Goal: Communication & Community: Answer question/provide support

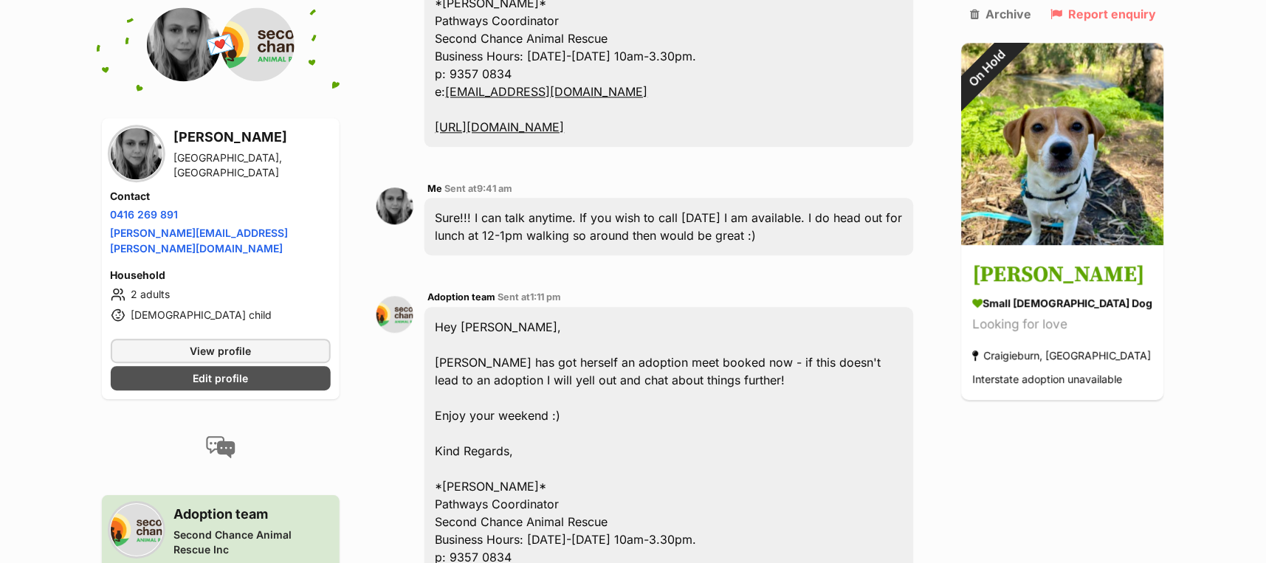
scroll to position [2119, 0]
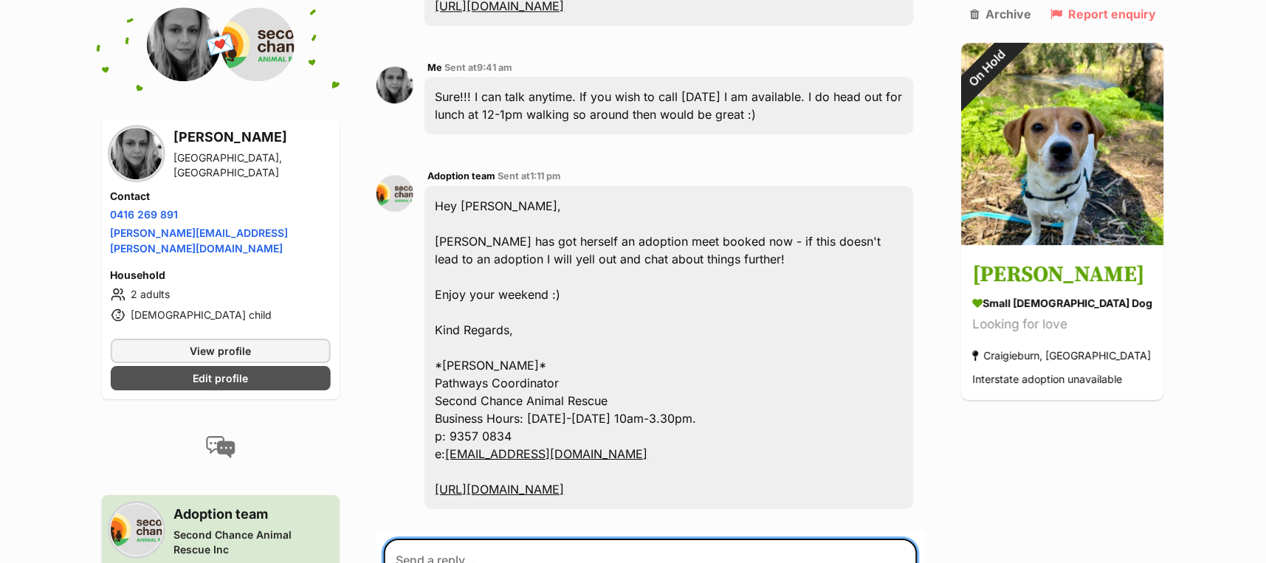
drag, startPoint x: 464, startPoint y: 520, endPoint x: 538, endPoint y: 528, distance: 74.2
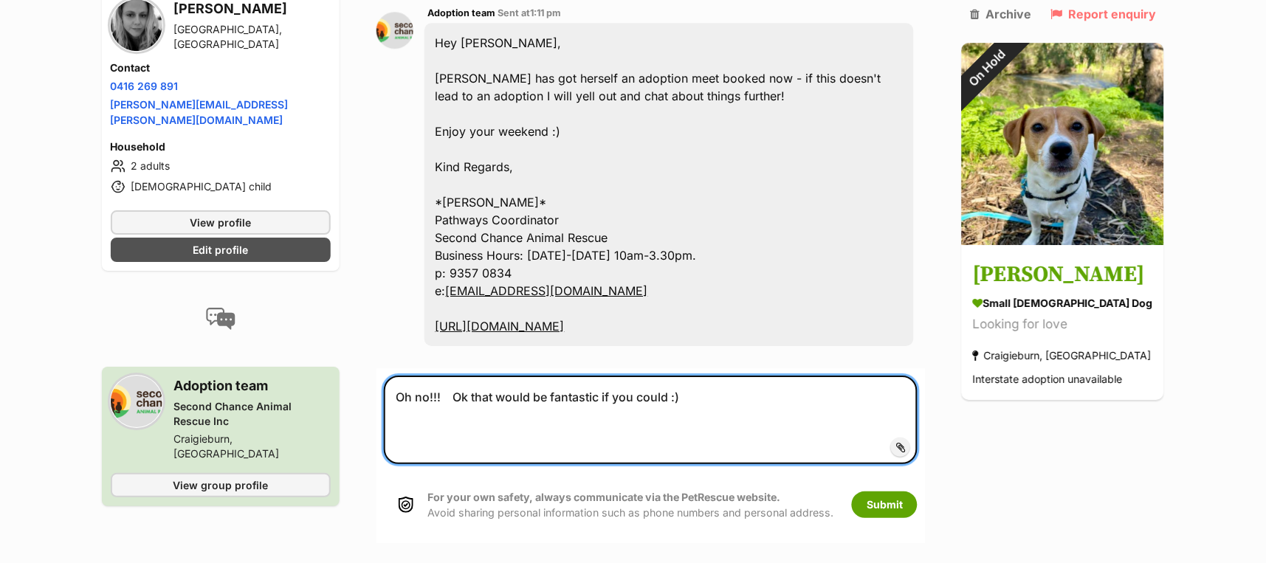
scroll to position [2316, 0]
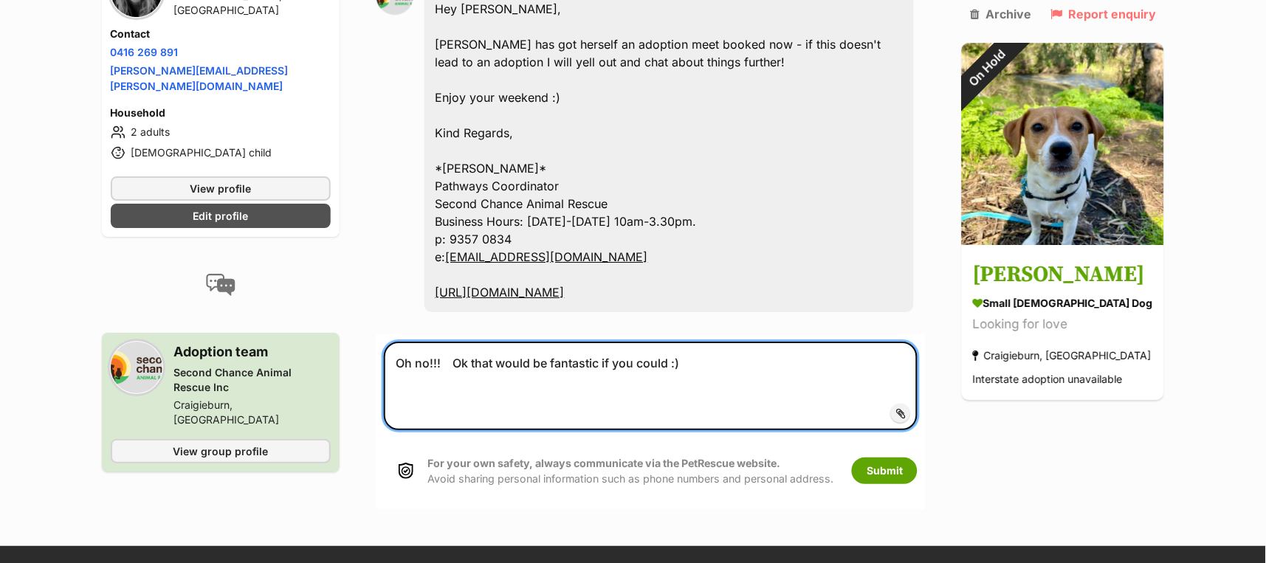
click at [432, 342] on textarea "Oh no!!! Ok that would be fantastic if you could :)" at bounding box center [651, 386] width 534 height 89
drag, startPoint x: 540, startPoint y: 301, endPoint x: 265, endPoint y: 308, distance: 275.3
type textarea "Ok that would be fantastic if you could :)"
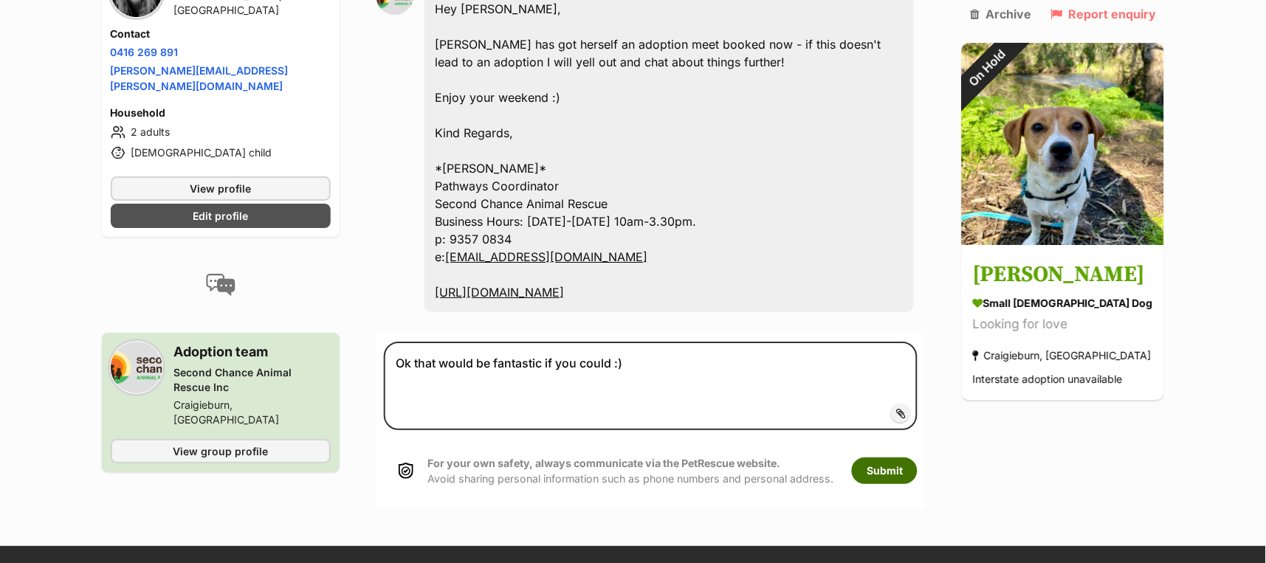
click at [911, 458] on button "Submit" at bounding box center [885, 471] width 66 height 27
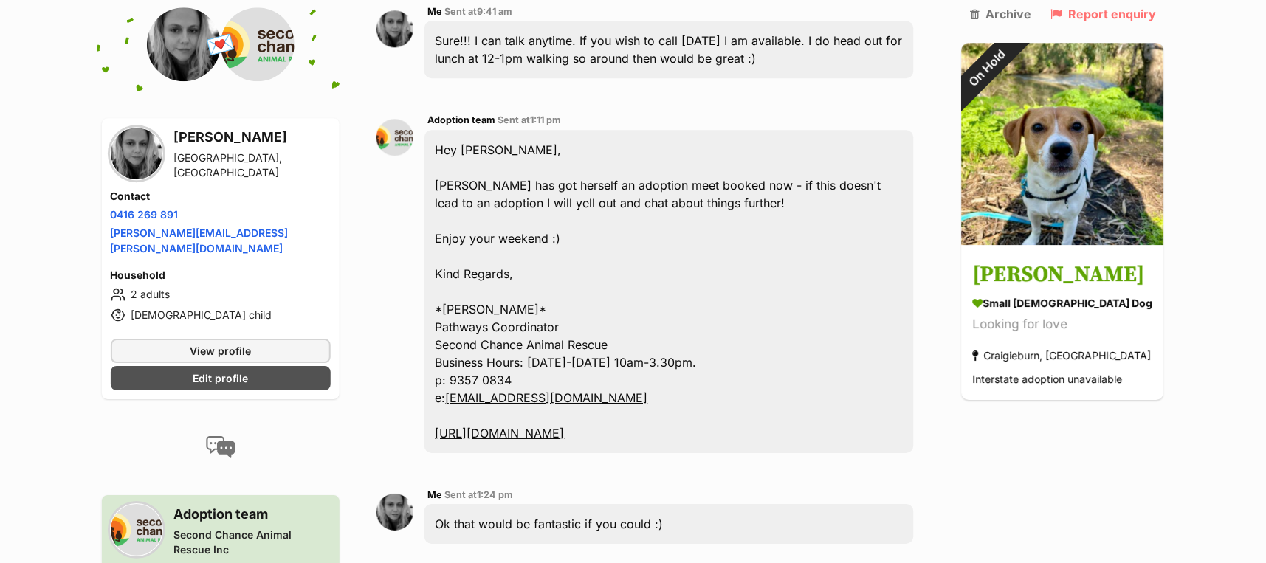
scroll to position [2057, 0]
